Goal: Task Accomplishment & Management: Complete application form

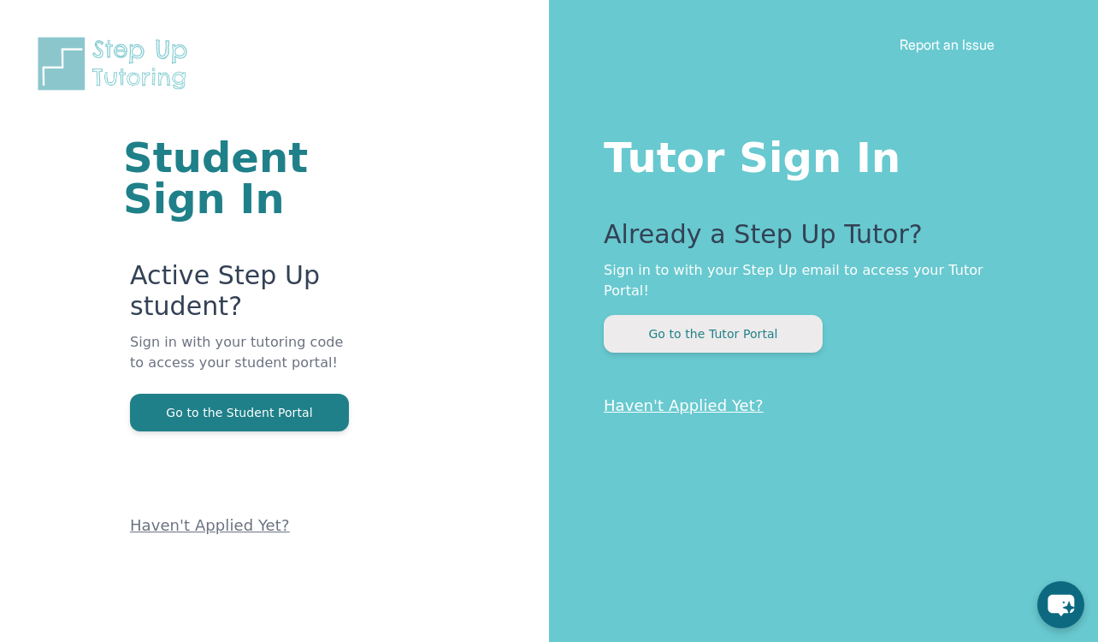
click at [713, 315] on button "Go to the Tutor Portal" at bounding box center [713, 334] width 219 height 38
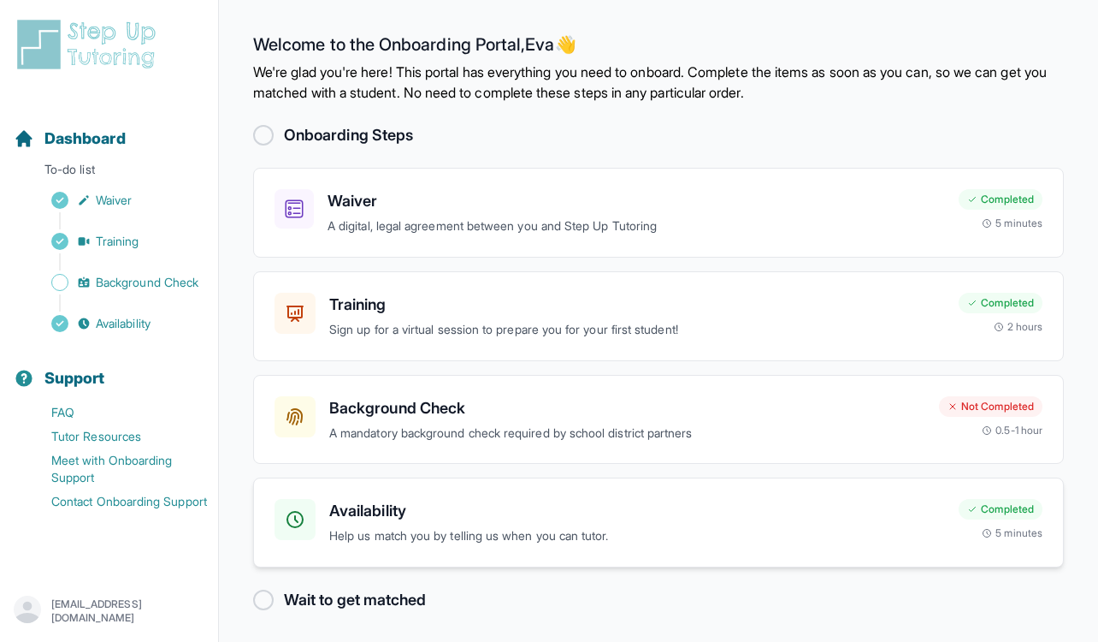
scroll to position [4, 0]
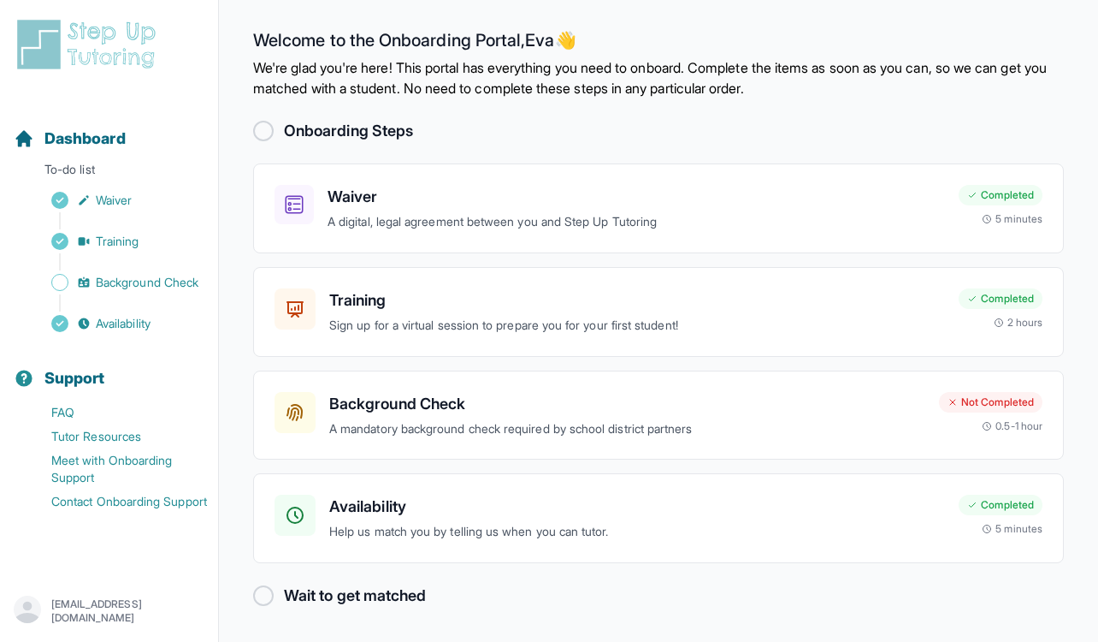
click at [265, 595] on div at bounding box center [263, 595] width 21 height 21
click at [155, 291] on link "Background Check" at bounding box center [116, 282] width 204 height 24
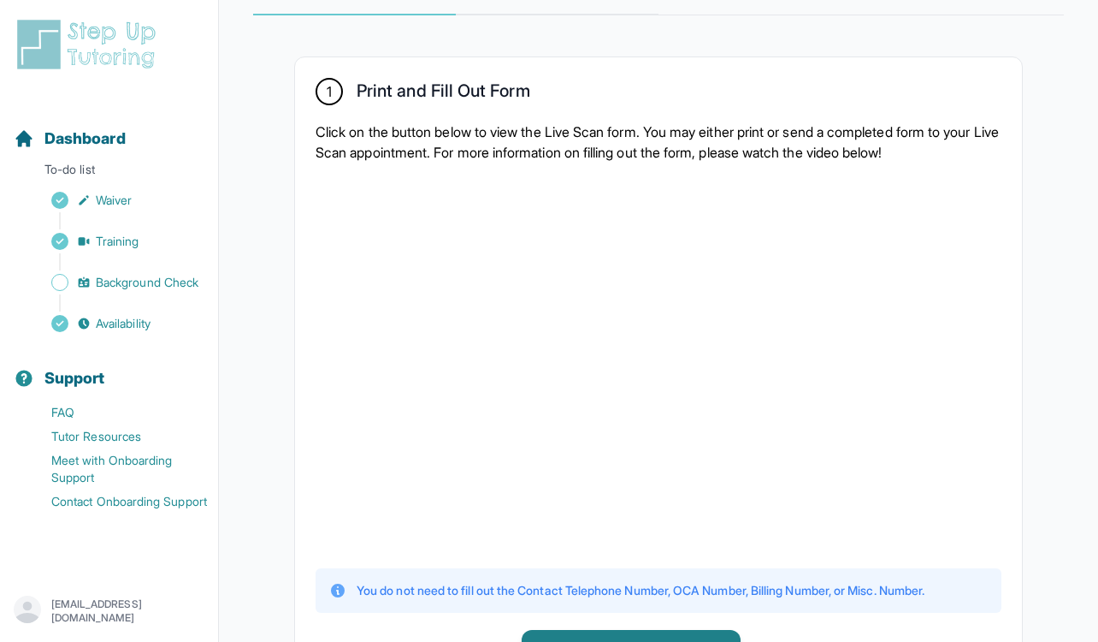
scroll to position [317, 0]
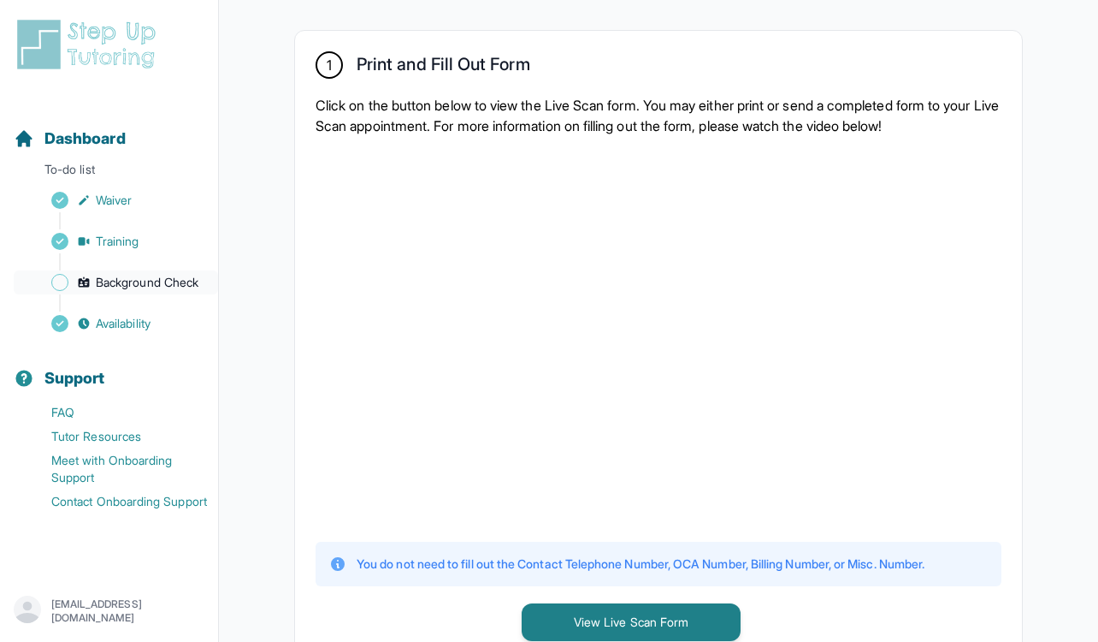
click at [149, 291] on link "Background Check" at bounding box center [116, 282] width 204 height 24
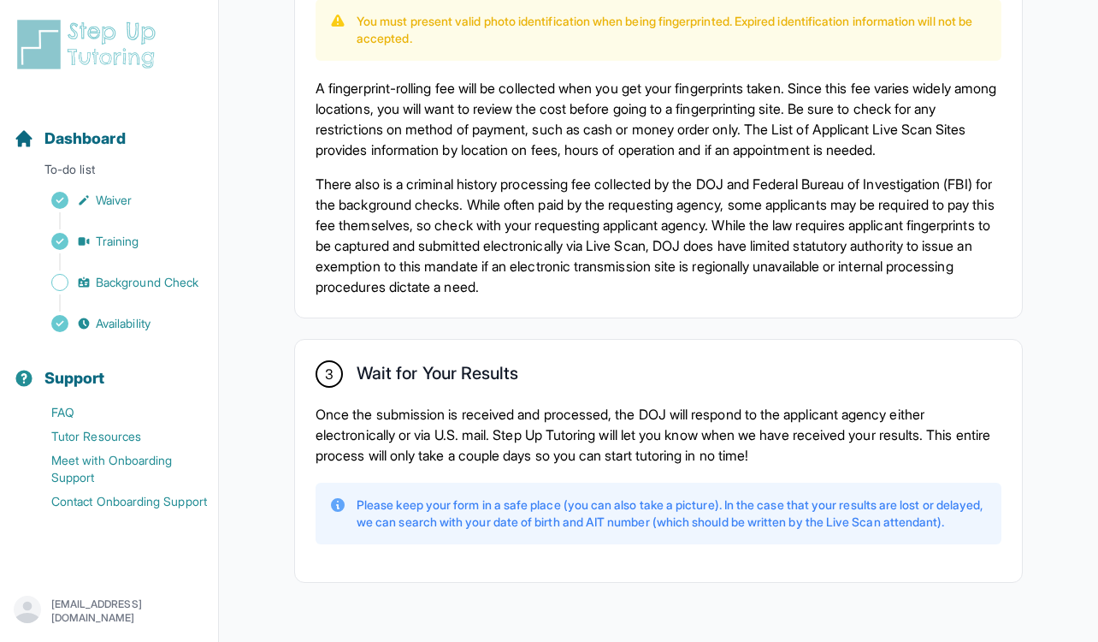
scroll to position [1221, 0]
click at [116, 324] on span "Availability" at bounding box center [123, 323] width 55 height 17
